Goal: Check status: Check status

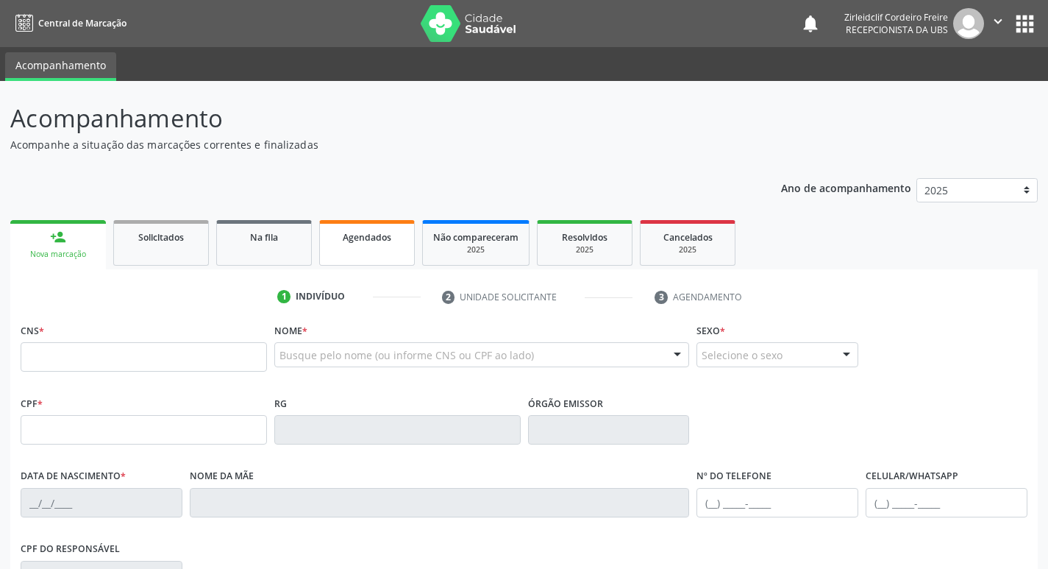
drag, startPoint x: 0, startPoint y: 0, endPoint x: 360, endPoint y: 240, distance: 432.4
click at [360, 240] on span "Agendados" at bounding box center [367, 237] width 49 height 13
select select "7"
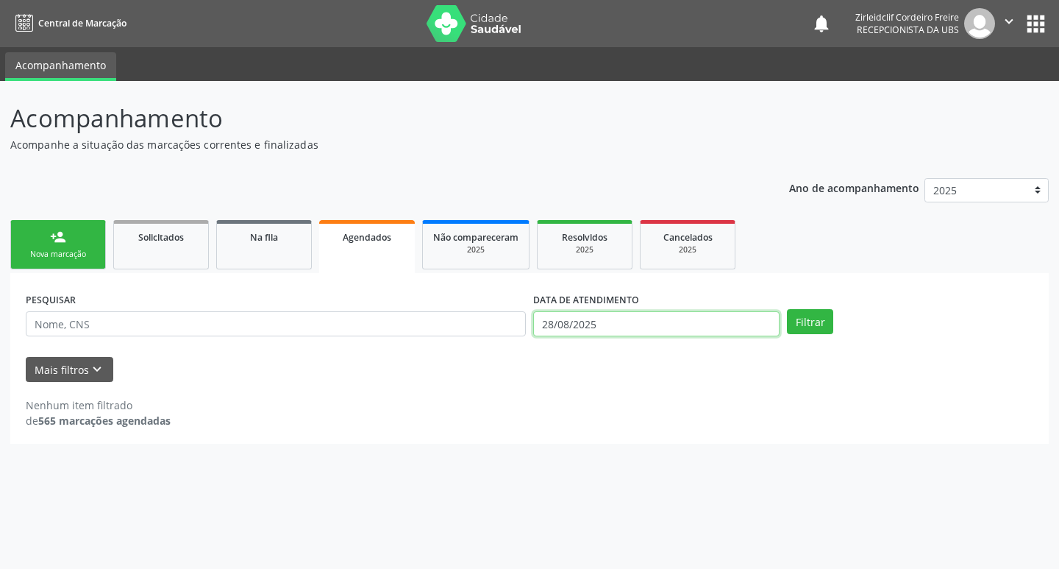
click at [619, 320] on input "28/08/2025" at bounding box center [656, 323] width 246 height 25
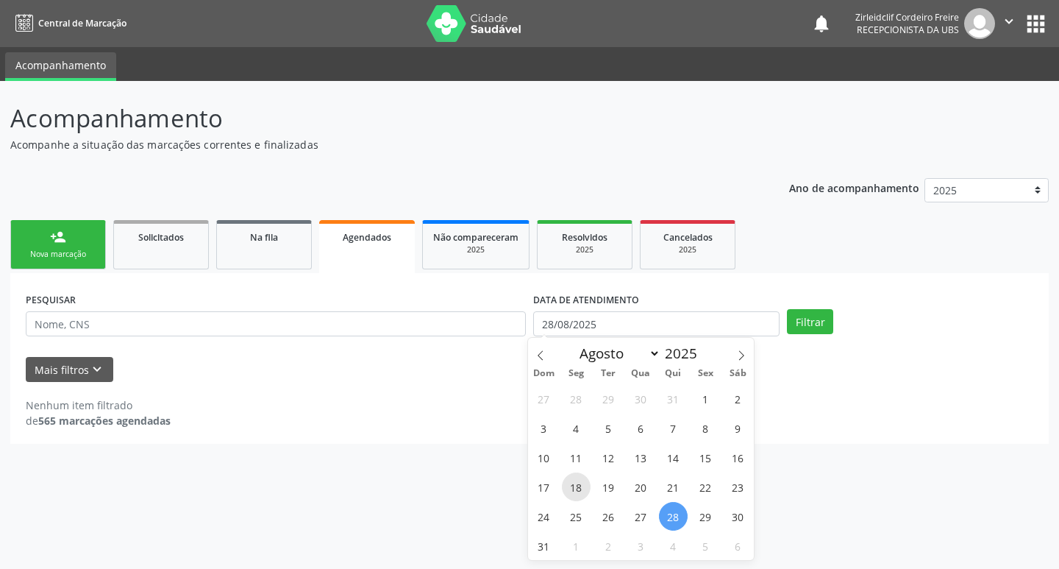
click at [577, 491] on span "18" at bounding box center [576, 486] width 29 height 29
type input "[DATE]"
click at [577, 490] on span "18" at bounding box center [576, 486] width 29 height 29
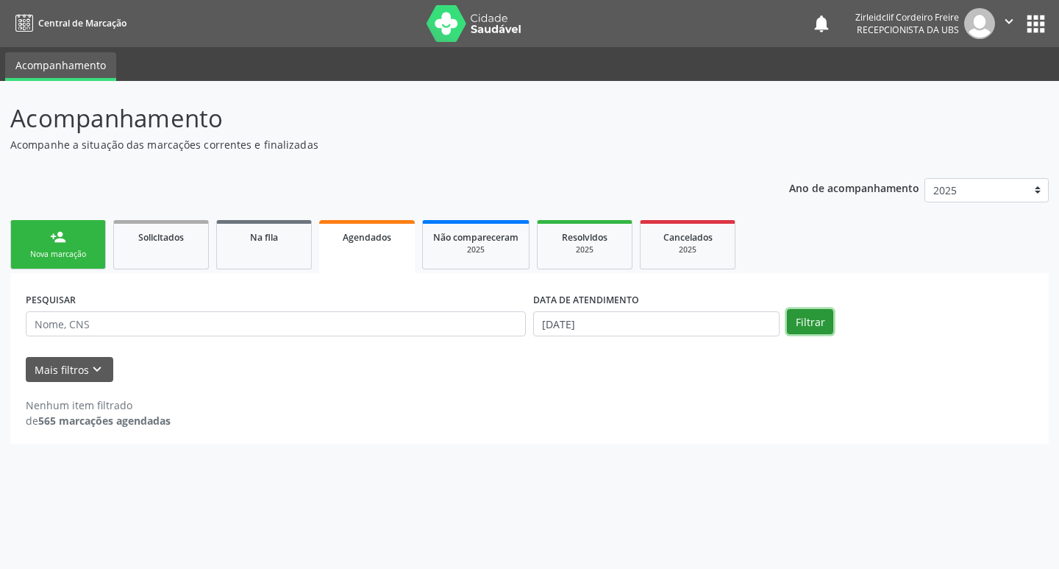
click at [815, 326] on button "Filtrar" at bounding box center [810, 321] width 46 height 25
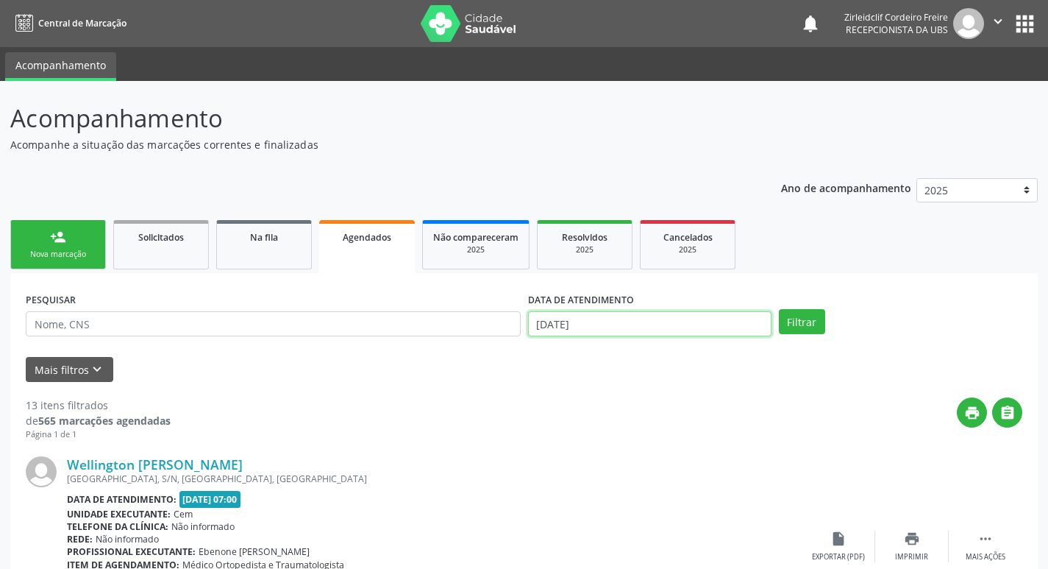
click at [635, 323] on input "[DATE]" at bounding box center [650, 323] width 244 height 25
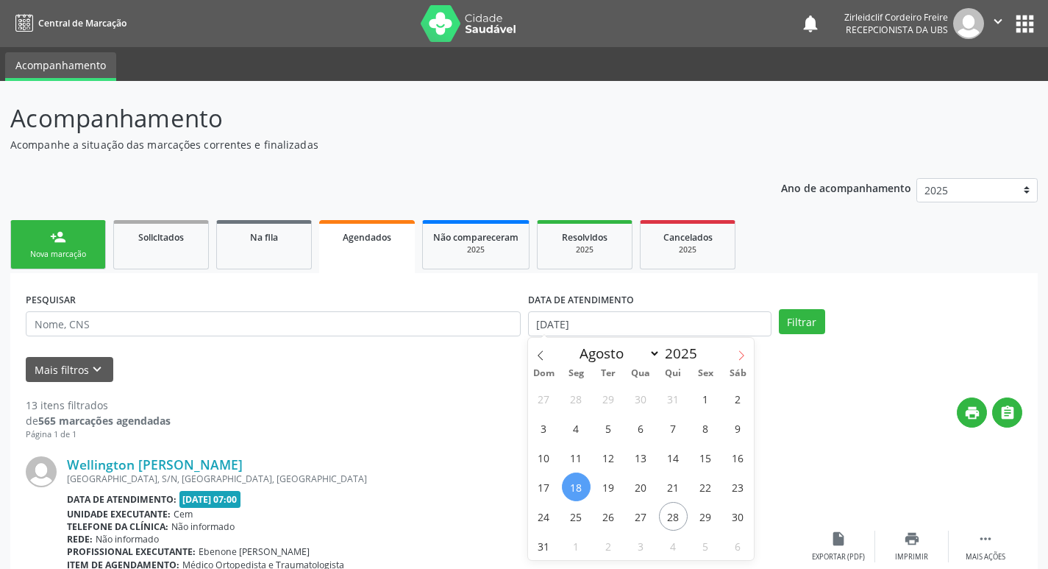
click at [747, 358] on icon at bounding box center [741, 355] width 10 height 10
select select "8"
click at [681, 460] on span "18" at bounding box center [673, 457] width 29 height 29
type input "[DATE]"
click at [681, 460] on span "18" at bounding box center [673, 457] width 29 height 29
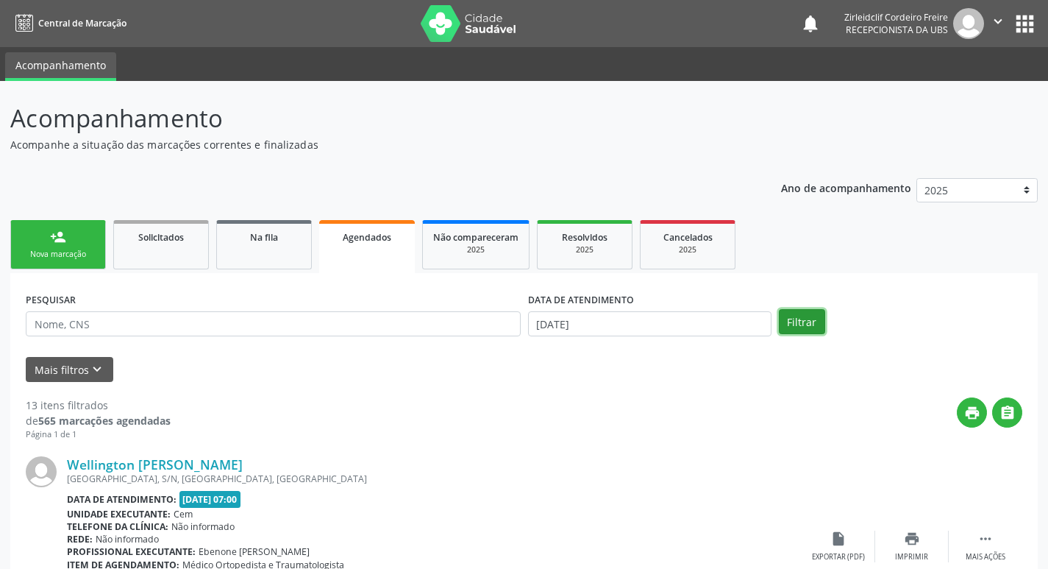
click at [824, 313] on button "Filtrar" at bounding box center [802, 321] width 46 height 25
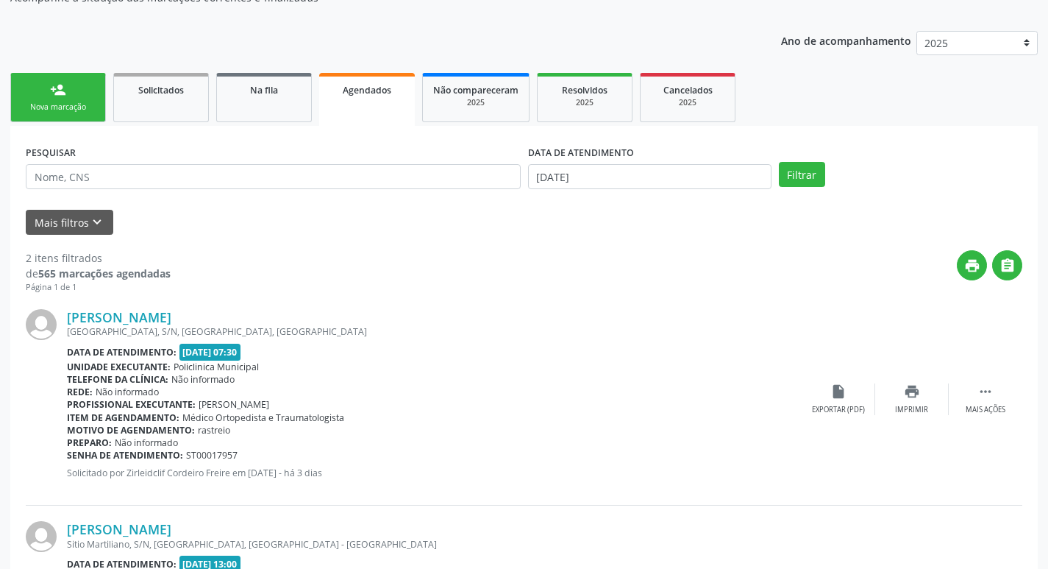
scroll to position [27, 0]
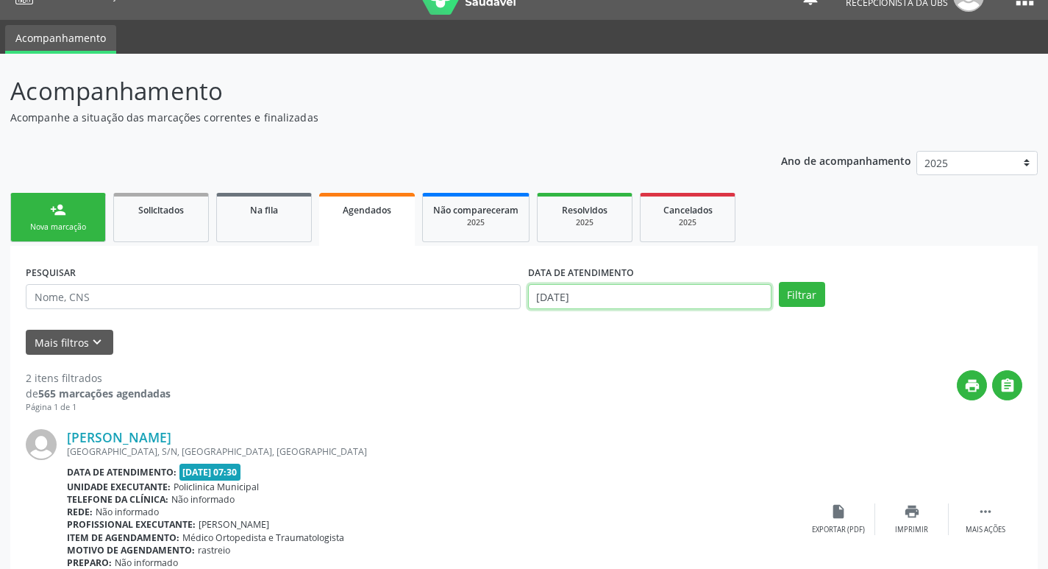
click at [610, 300] on input "[DATE]" at bounding box center [650, 296] width 244 height 25
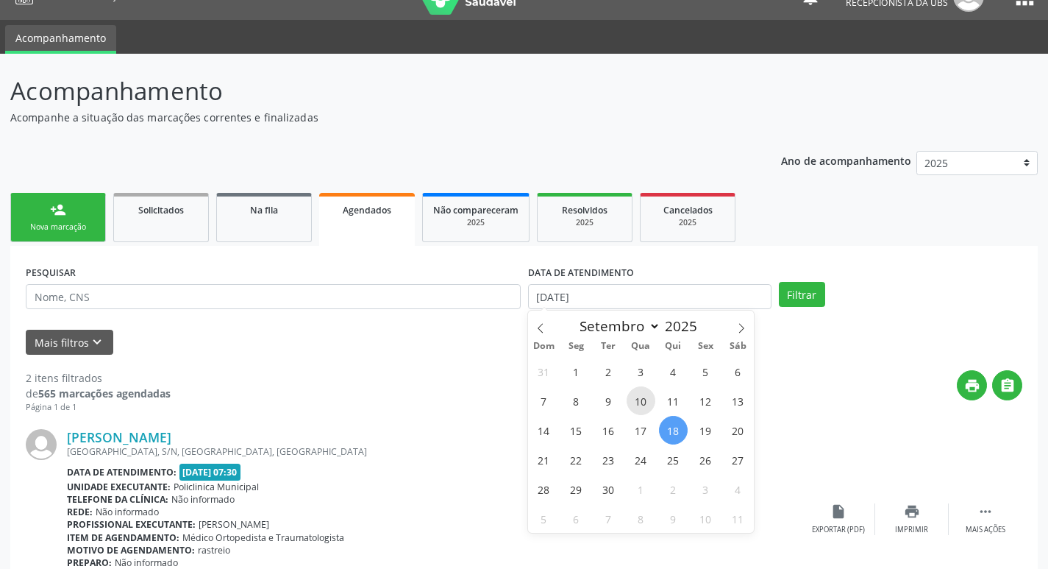
click at [646, 400] on span "10" at bounding box center [641, 400] width 29 height 29
type input "[DATE]"
click at [646, 400] on span "10" at bounding box center [641, 400] width 29 height 29
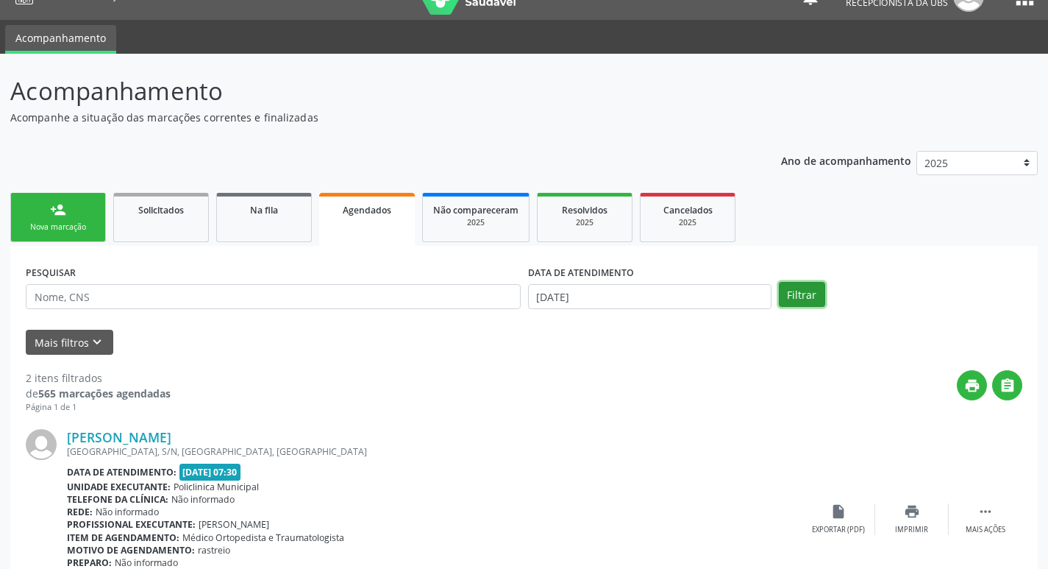
click at [811, 294] on button "Filtrar" at bounding box center [802, 294] width 46 height 25
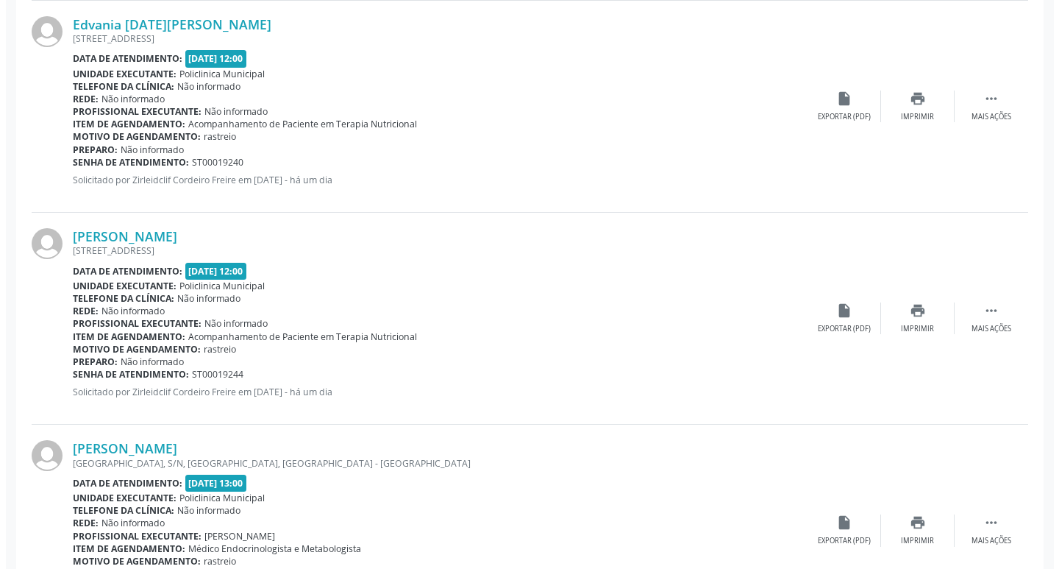
scroll to position [1986, 0]
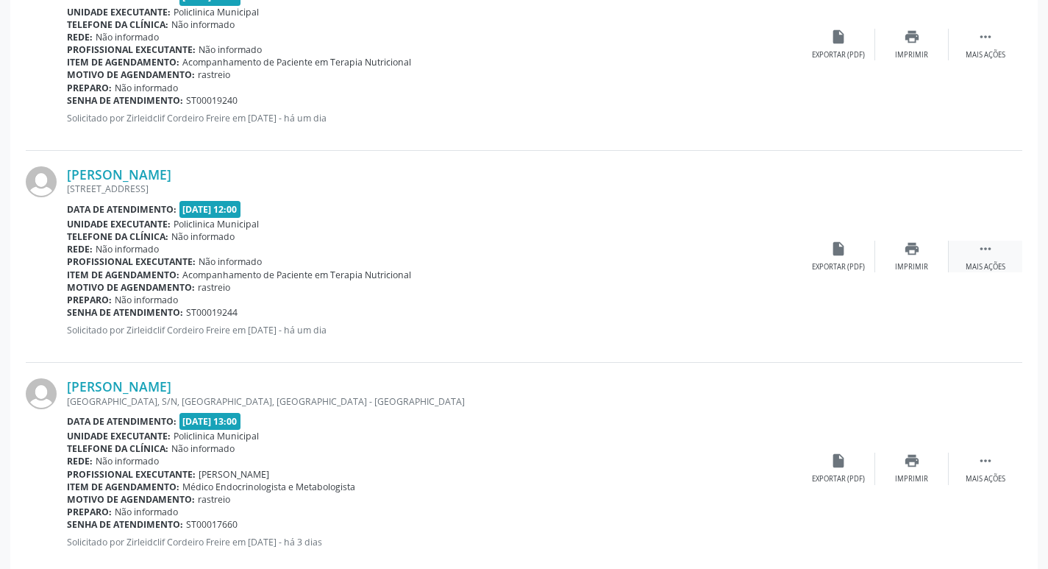
click at [988, 247] on icon "" at bounding box center [986, 249] width 16 height 16
click at [848, 251] on div "cancel Cancelar" at bounding box center [839, 257] width 74 height 32
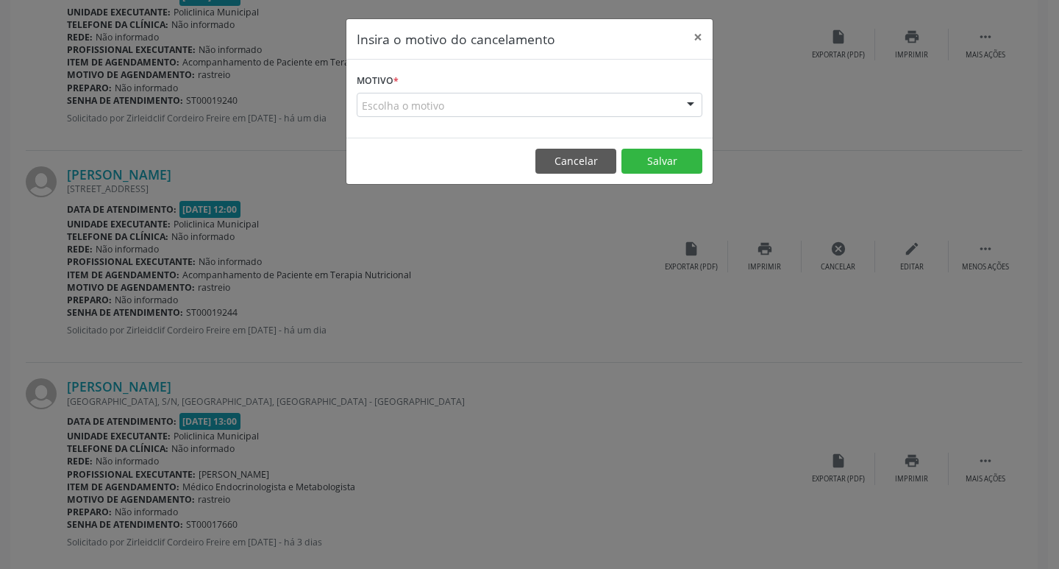
click at [390, 99] on div "Escolha o motivo" at bounding box center [530, 105] width 346 height 25
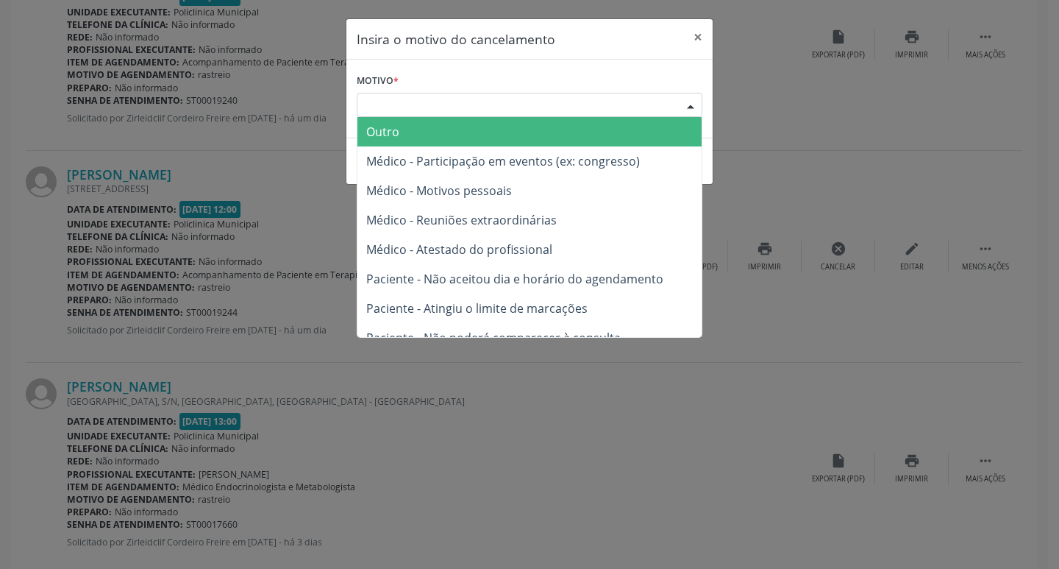
click at [385, 127] on span "Outro" at bounding box center [382, 132] width 33 height 16
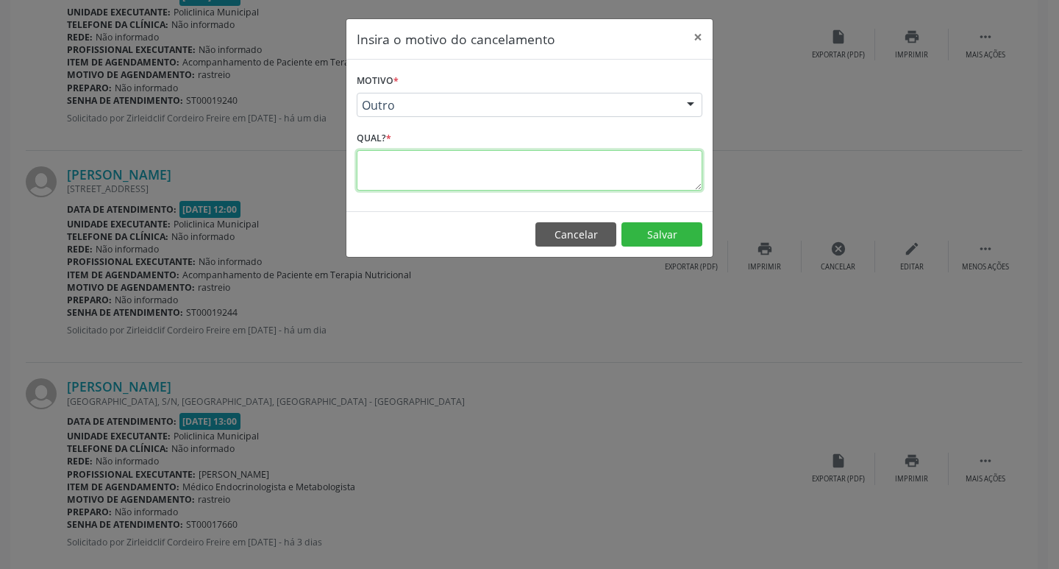
click at [377, 162] on textarea at bounding box center [530, 170] width 346 height 40
type textarea "paciente viajou"
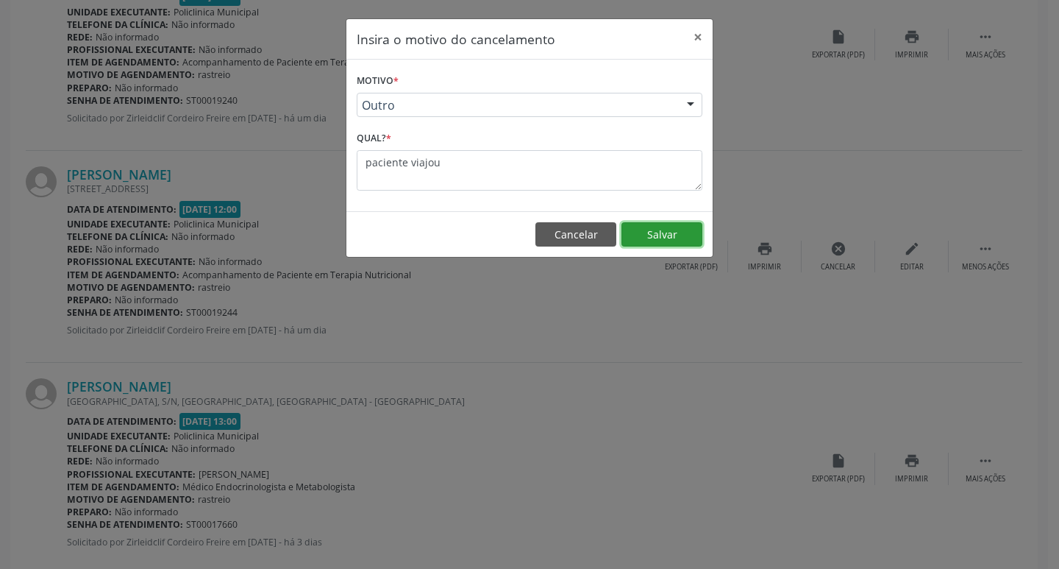
click at [642, 229] on button "Salvar" at bounding box center [662, 234] width 81 height 25
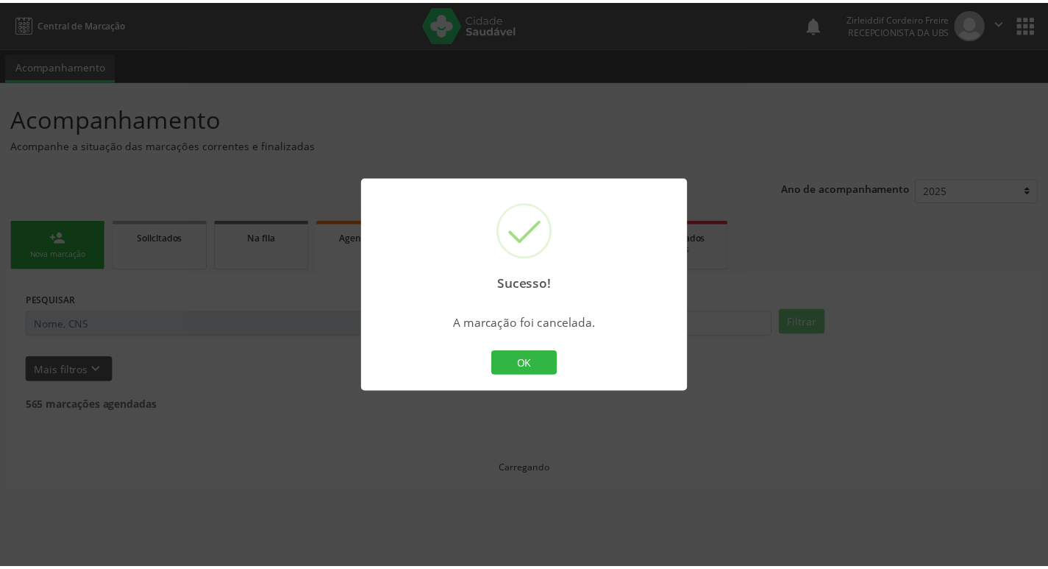
scroll to position [0, 0]
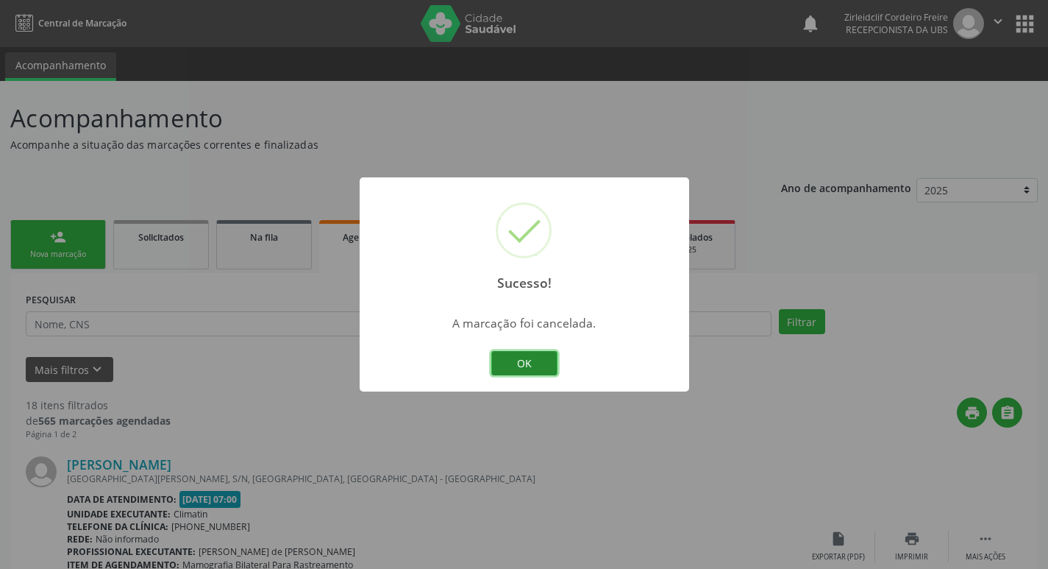
click at [540, 364] on button "OK" at bounding box center [524, 363] width 66 height 25
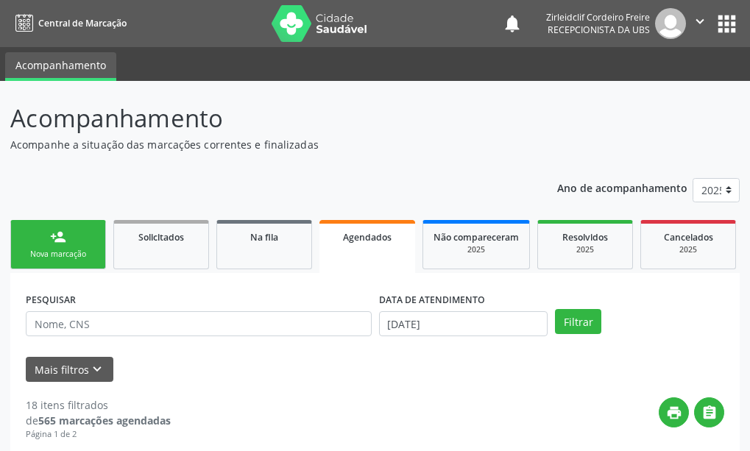
click at [589, 124] on header "Acompanhamento Acompanhe a situação das marcações correntes e finalizadas Relat…" at bounding box center [374, 126] width 729 height 52
